Goal: Task Accomplishment & Management: Manage account settings

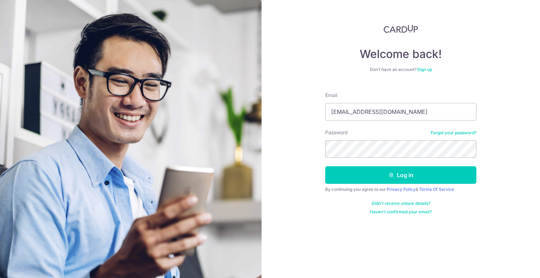
click at [375, 177] on button "Log in" at bounding box center [400, 175] width 151 height 18
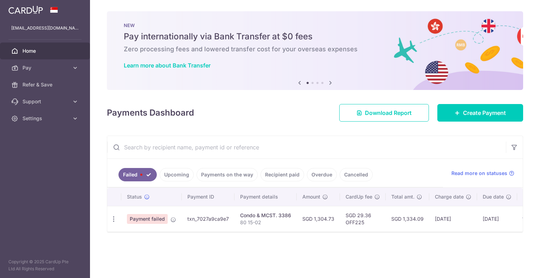
click at [152, 217] on span "Payment failed" at bounding box center [147, 219] width 41 height 10
click at [150, 219] on span "Payment failed" at bounding box center [147, 219] width 41 height 10
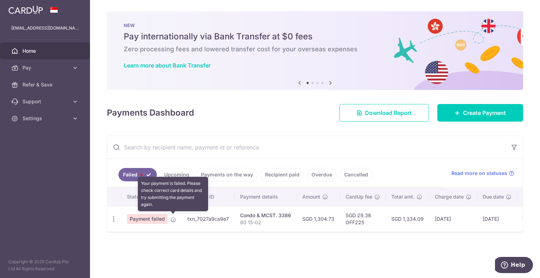
click at [172, 219] on icon at bounding box center [173, 220] width 6 height 6
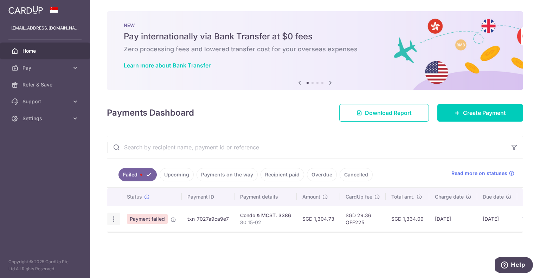
click at [115, 219] on icon "button" at bounding box center [113, 218] width 7 height 7
click at [141, 236] on span "Update payment" at bounding box center [151, 238] width 48 height 8
radio input "true"
type input "1,304.73"
type input "80 15-02"
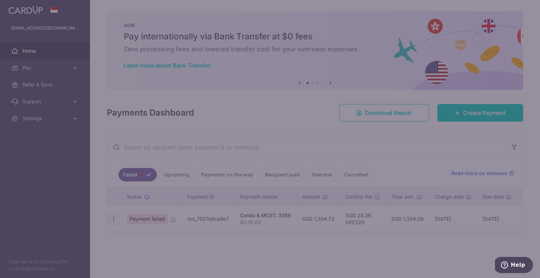
type input "OFF225"
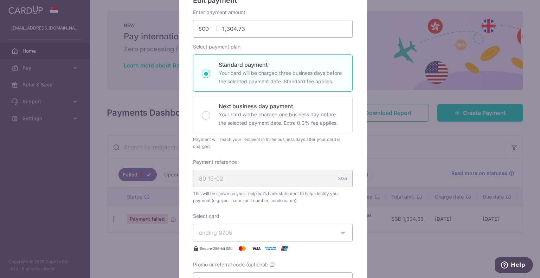
scroll to position [176, 0]
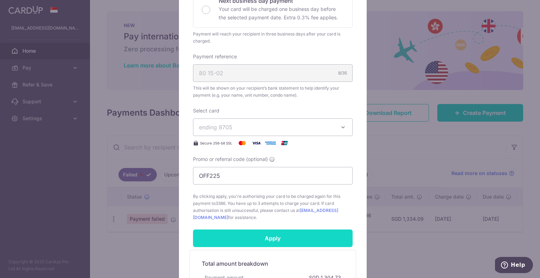
click at [273, 244] on input "Apply" at bounding box center [272, 238] width 159 height 18
